Goal: Information Seeking & Learning: Learn about a topic

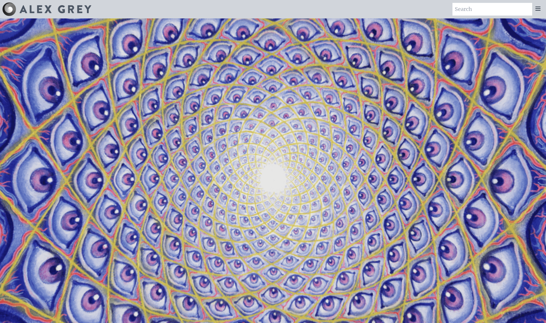
click at [539, 8] on icon at bounding box center [538, 8] width 5 height 3
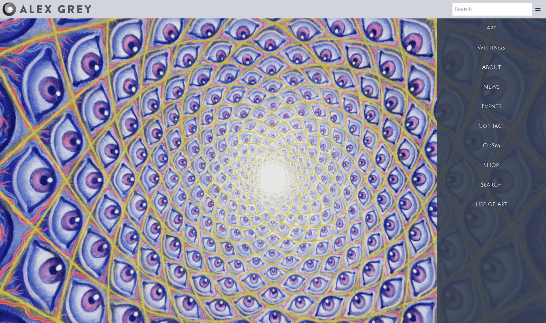
click at [485, 26] on div "Art" at bounding box center [491, 28] width 109 height 20
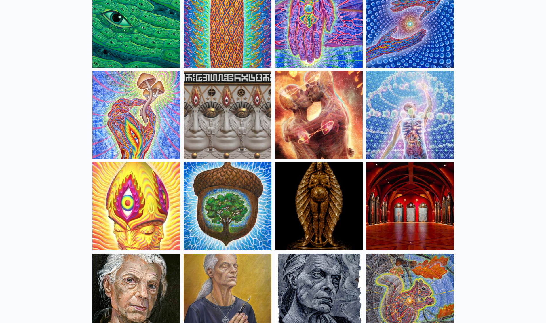
scroll to position [86, 0]
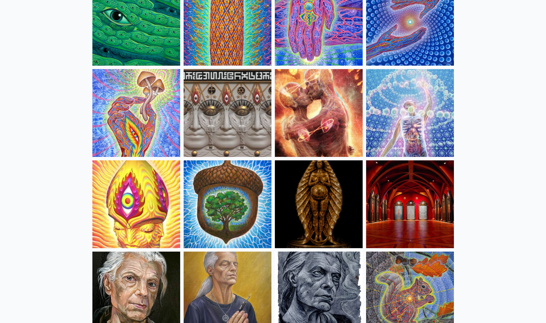
click at [410, 119] on img at bounding box center [410, 113] width 88 height 88
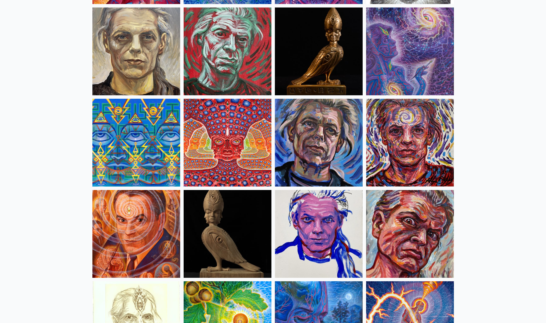
scroll to position [1468, 0]
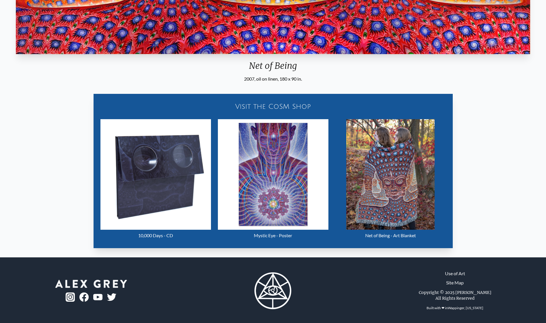
scroll to position [282, 0]
